Goal: Check status: Check status

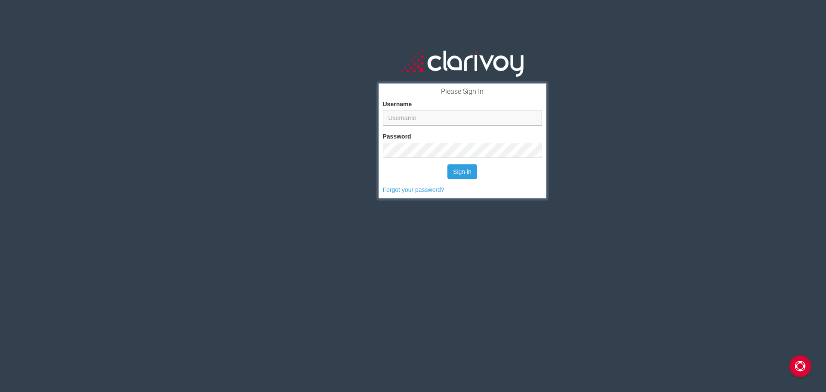
type input "triley"
click at [470, 103] on div "Username [PERSON_NAME]" at bounding box center [462, 107] width 159 height 38
drag, startPoint x: 450, startPoint y: 124, endPoint x: 452, endPoint y: 120, distance: 5.2
click at [452, 121] on input "triley" at bounding box center [462, 118] width 159 height 15
click at [602, 126] on div "Please Sign In Username triley Password Sign in Forgot your password?" at bounding box center [461, 218] width 727 height 392
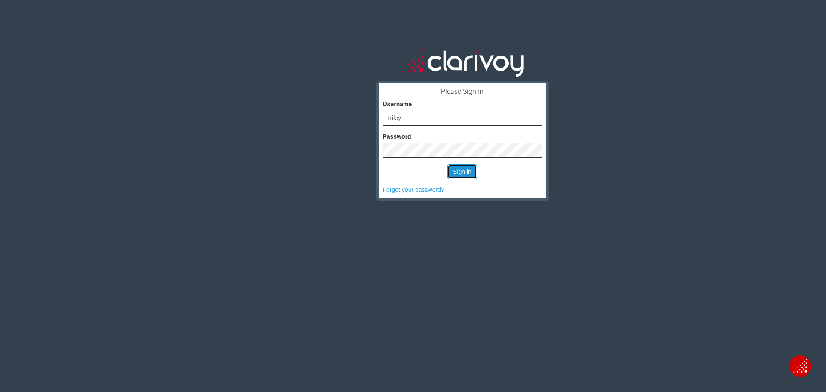
click at [450, 170] on button "Sign in" at bounding box center [462, 171] width 30 height 15
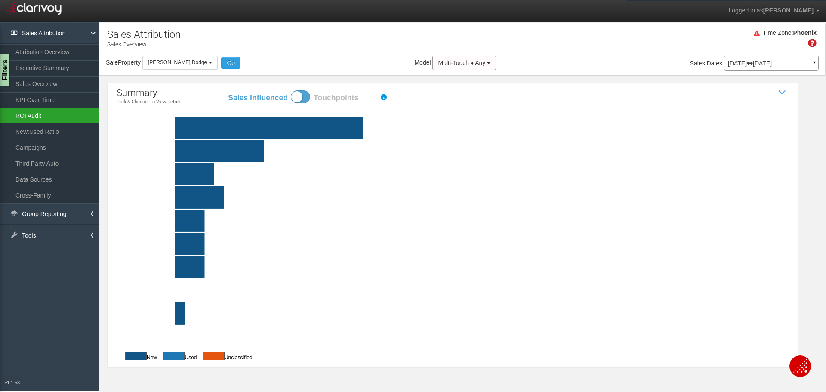
click at [41, 117] on link "ROI Audit" at bounding box center [49, 115] width 99 height 15
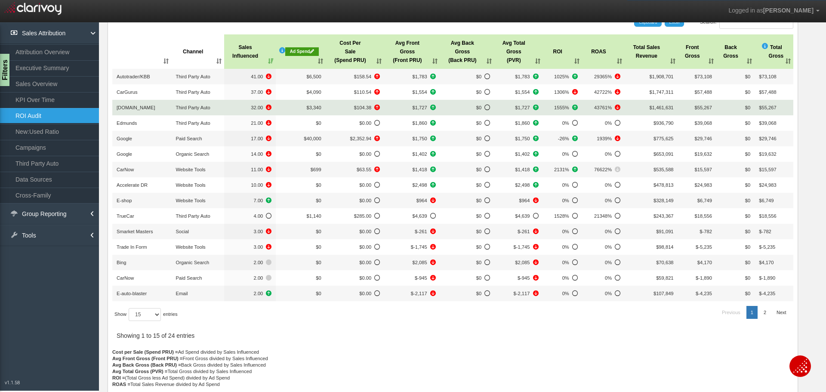
scroll to position [98, 0]
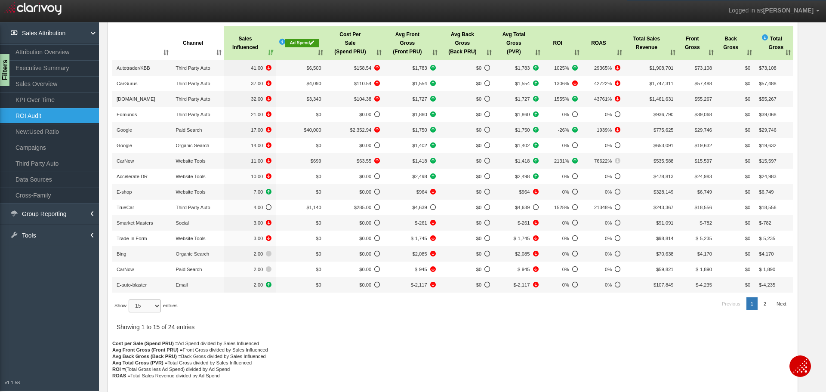
click at [155, 310] on select "15 30 50 All" at bounding box center [145, 305] width 32 height 13
select select "50"
click at [130, 312] on select "15 30 50 All" at bounding box center [145, 305] width 32 height 13
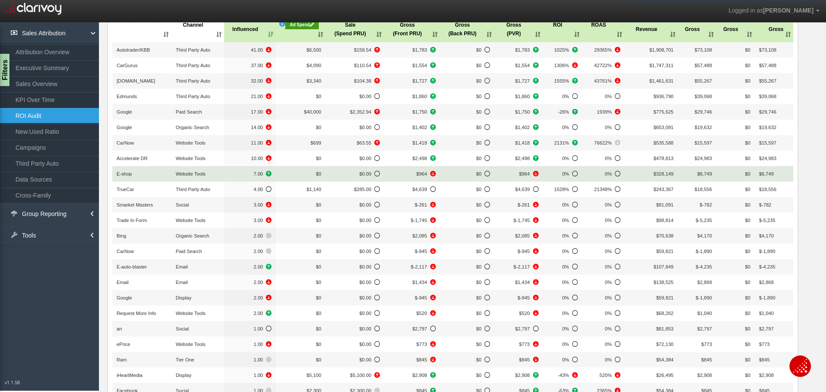
scroll to position [108, 0]
